Goal: Find specific page/section: Find specific page/section

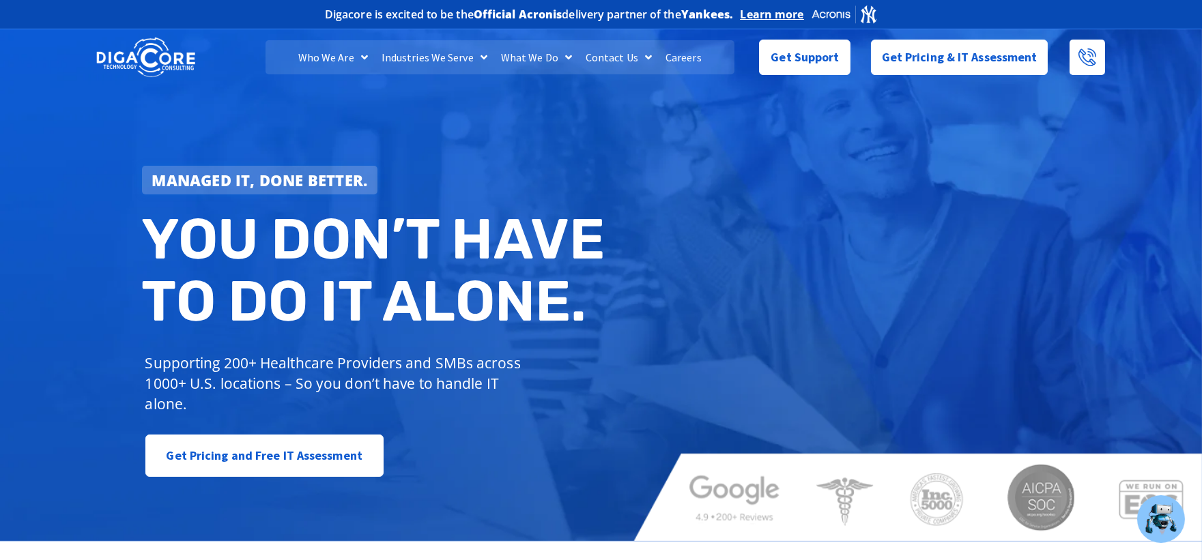
scroll to position [6306, 0]
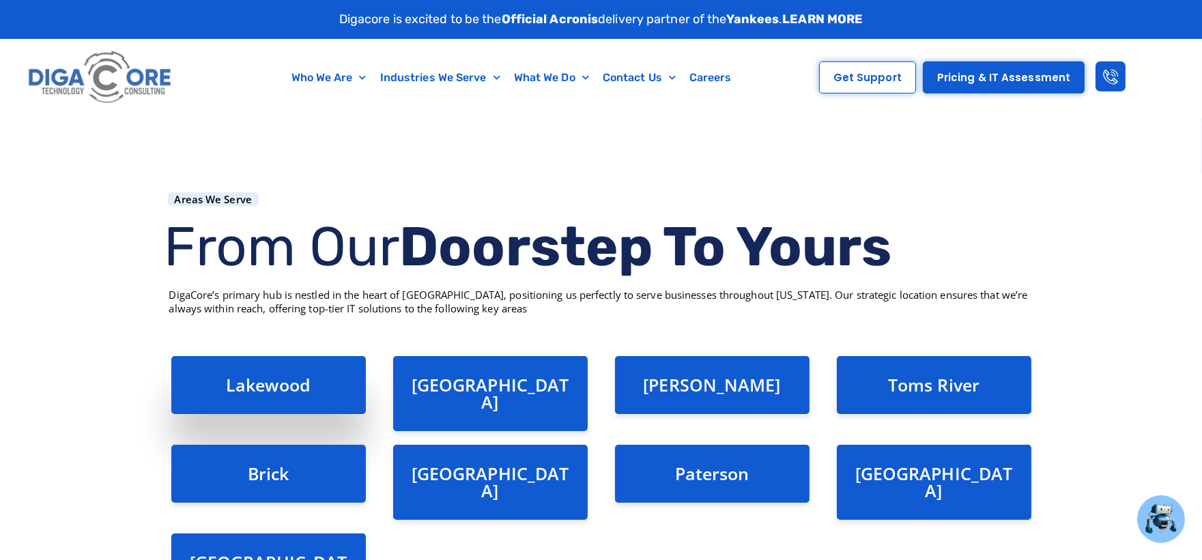
click at [281, 380] on link "Lakewood" at bounding box center [268, 384] width 85 height 23
